Goal: Navigation & Orientation: Find specific page/section

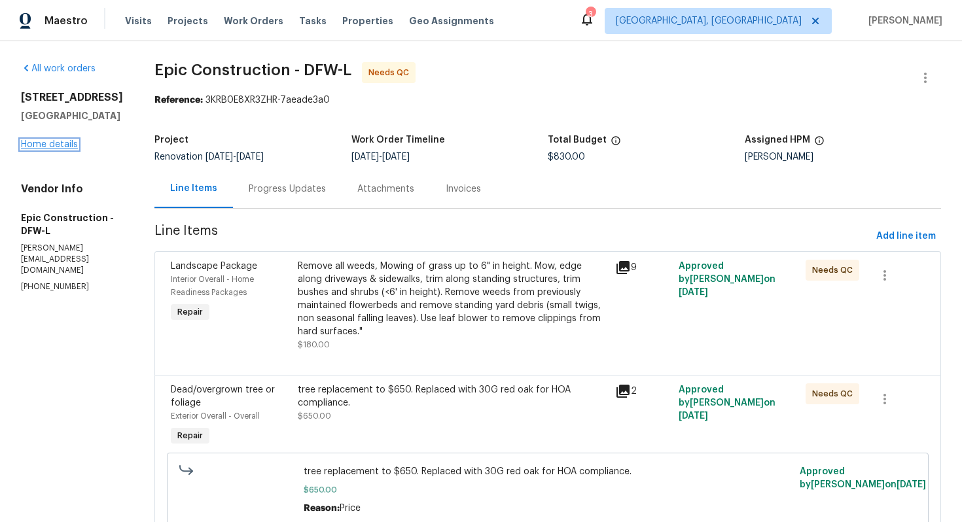
click at [59, 149] on link "Home details" at bounding box center [49, 144] width 57 height 9
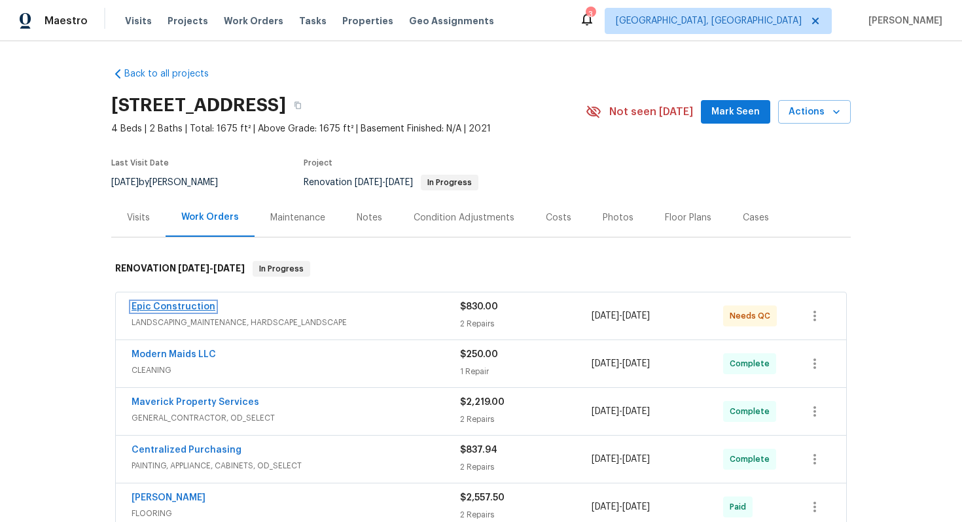
click at [203, 303] on link "Epic Construction" at bounding box center [174, 306] width 84 height 9
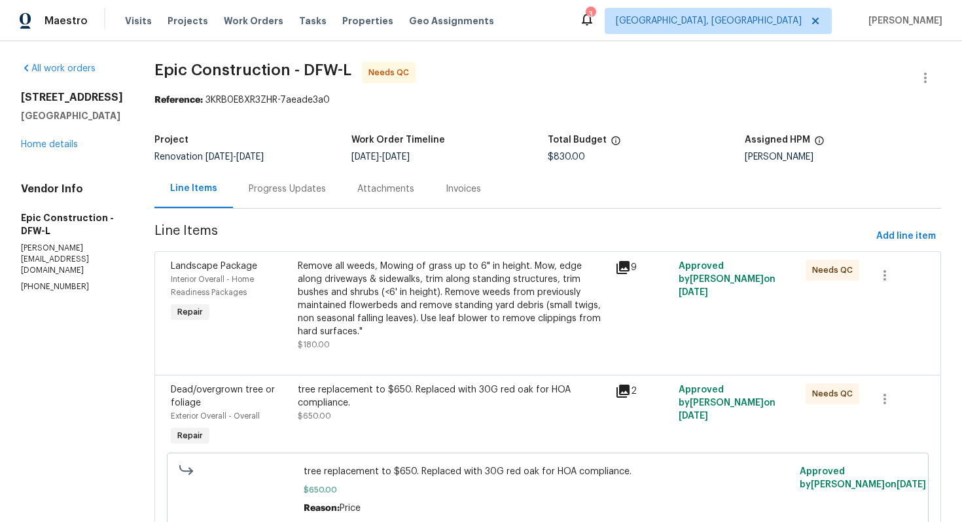
scroll to position [42, 0]
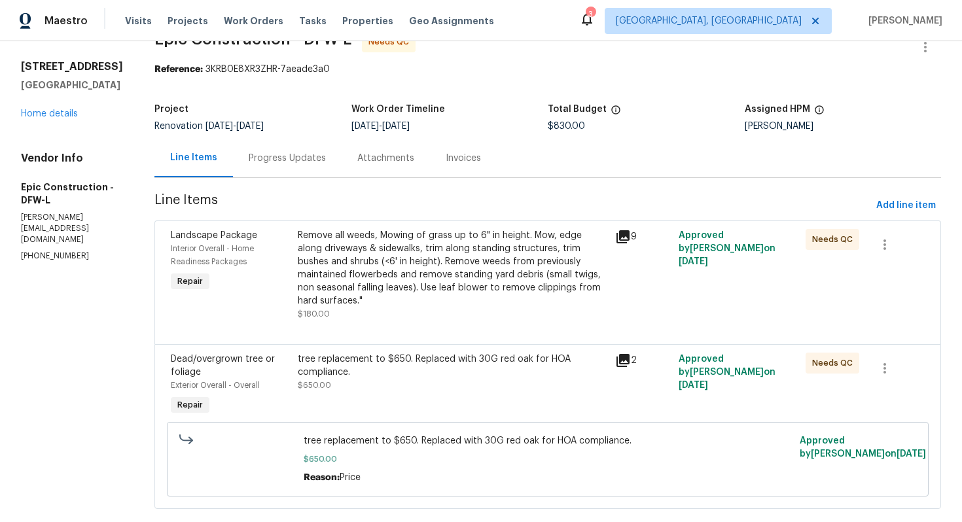
scroll to position [42, 0]
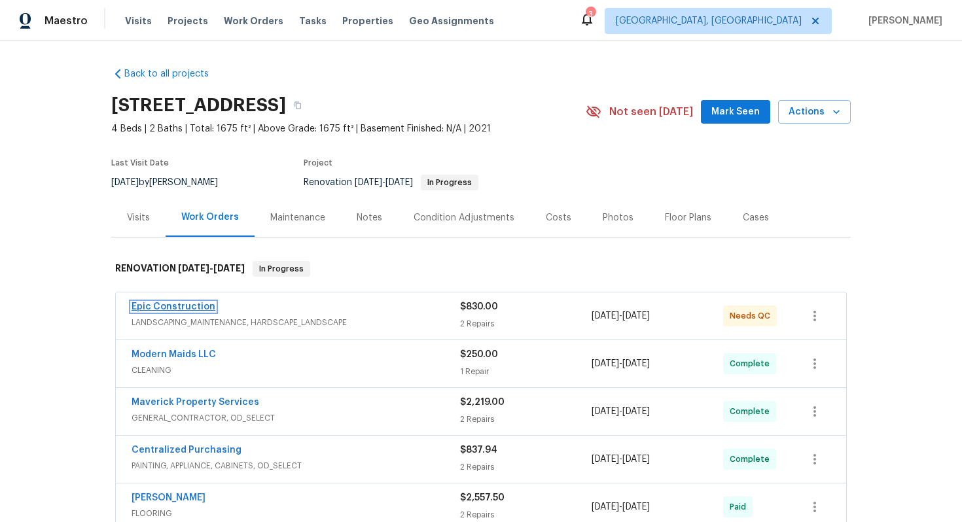
click at [200, 307] on link "Epic Construction" at bounding box center [174, 306] width 84 height 9
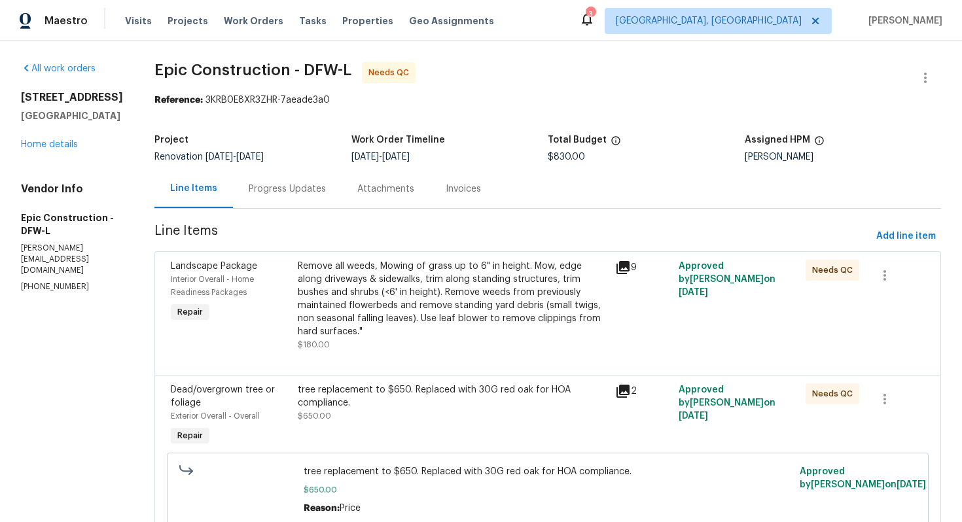
scroll to position [16, 0]
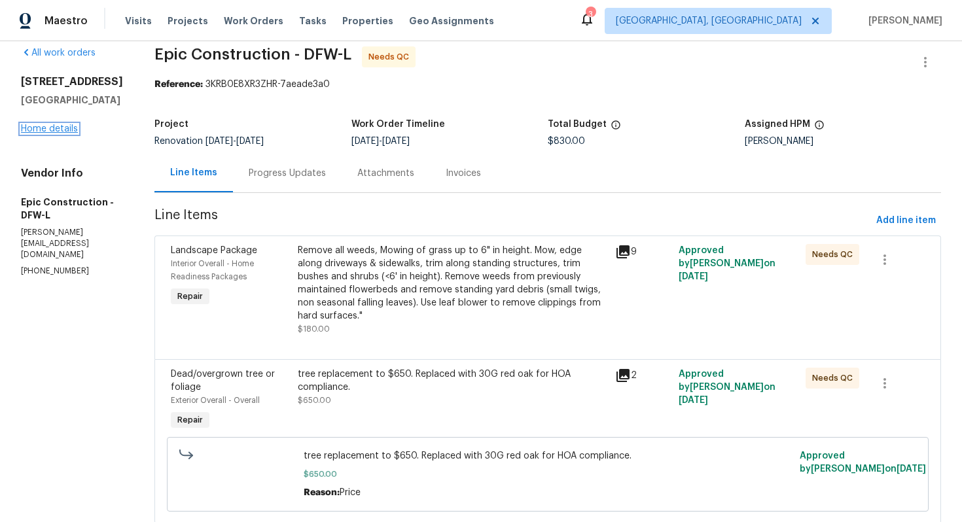
click at [73, 134] on link "Home details" at bounding box center [49, 128] width 57 height 9
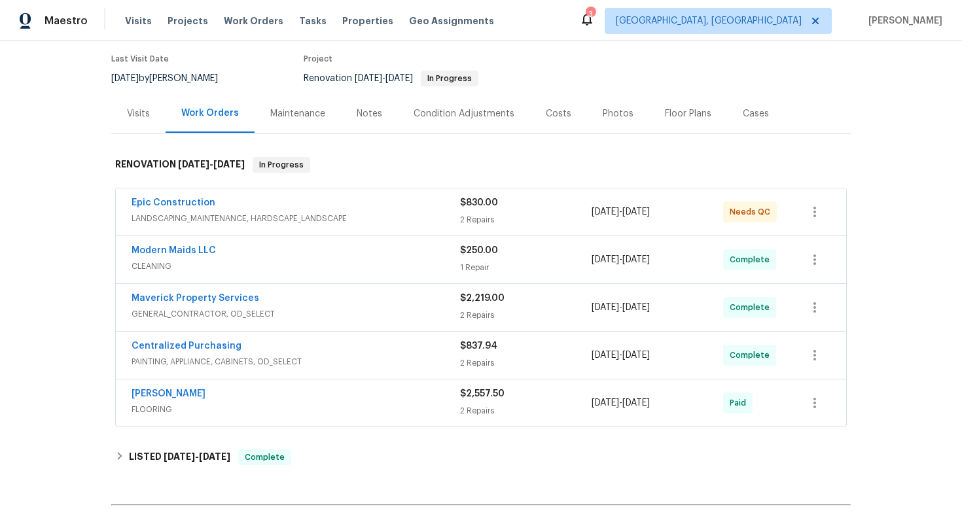
scroll to position [105, 0]
click at [315, 255] on div "Modern Maids LLC" at bounding box center [296, 252] width 329 height 16
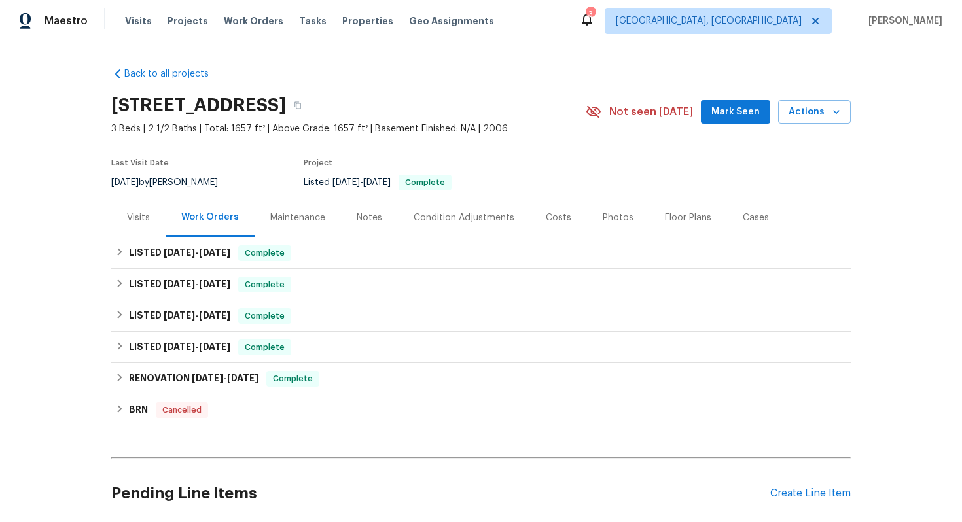
click at [148, 223] on div "Visits" at bounding box center [138, 217] width 23 height 13
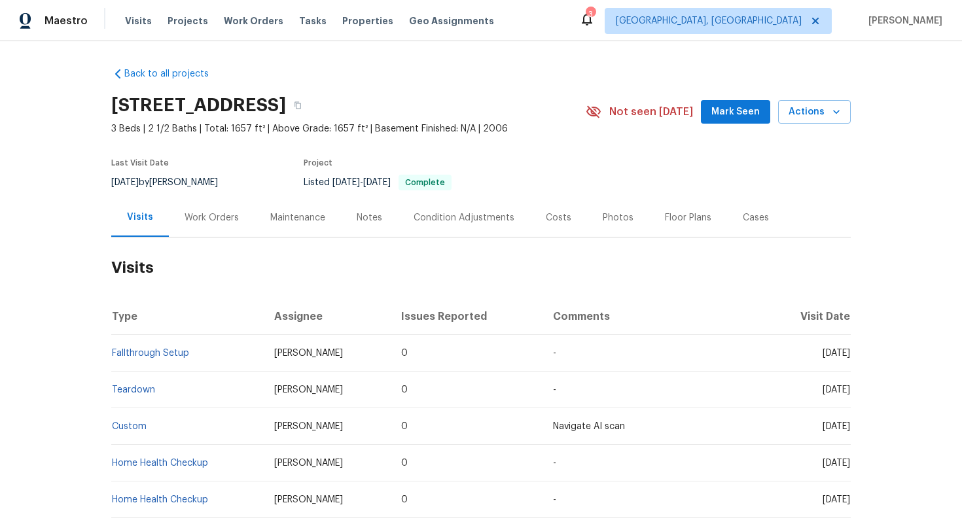
click at [213, 352] on td "Fallthrough Setup" at bounding box center [187, 353] width 153 height 37
click at [168, 355] on link "Fallthrough Setup" at bounding box center [150, 353] width 77 height 9
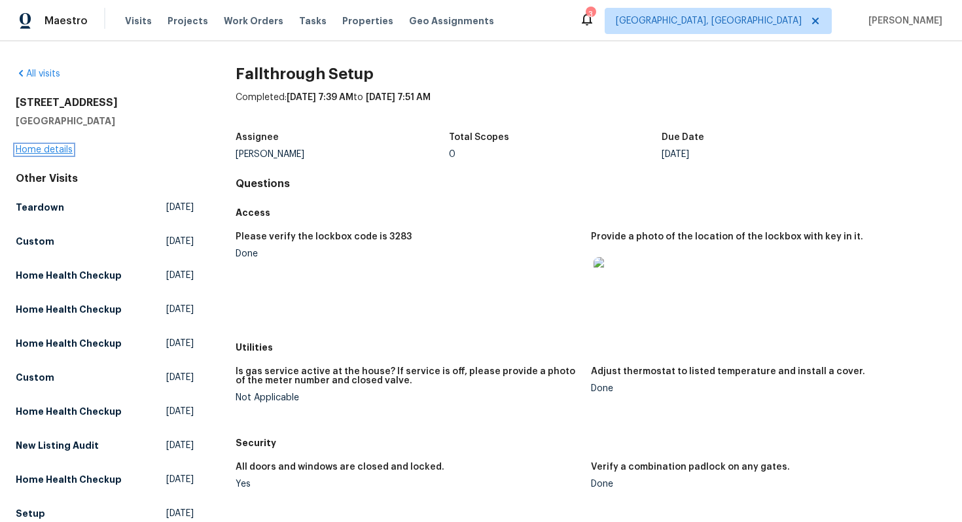
click at [62, 145] on link "Home details" at bounding box center [44, 149] width 57 height 9
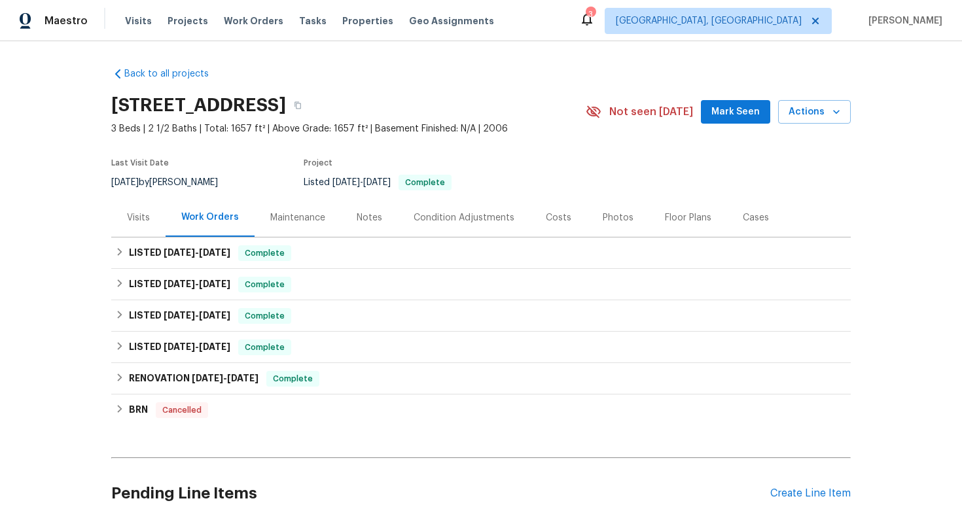
click at [144, 215] on div "Visits" at bounding box center [138, 217] width 23 height 13
